Goal: Information Seeking & Learning: Learn about a topic

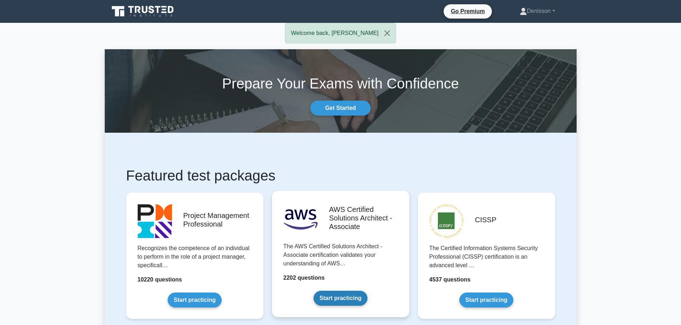
click at [338, 297] on link "Start practicing" at bounding box center [340, 298] width 54 height 15
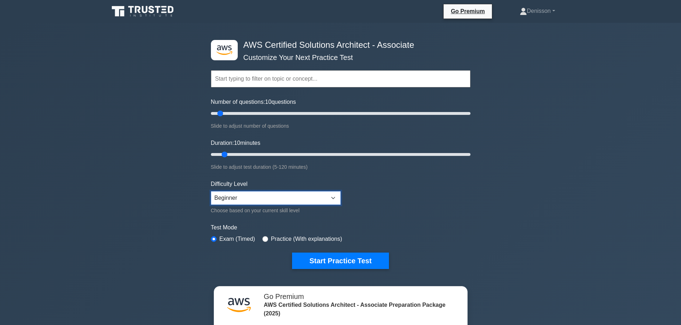
click at [335, 198] on select "Beginner Intermediate Expert" at bounding box center [276, 199] width 130 height 14
click at [334, 198] on select "Beginner Intermediate Expert" at bounding box center [276, 199] width 130 height 14
click at [430, 226] on label "Test Mode" at bounding box center [340, 228] width 259 height 9
